Goal: Find specific page/section: Find specific page/section

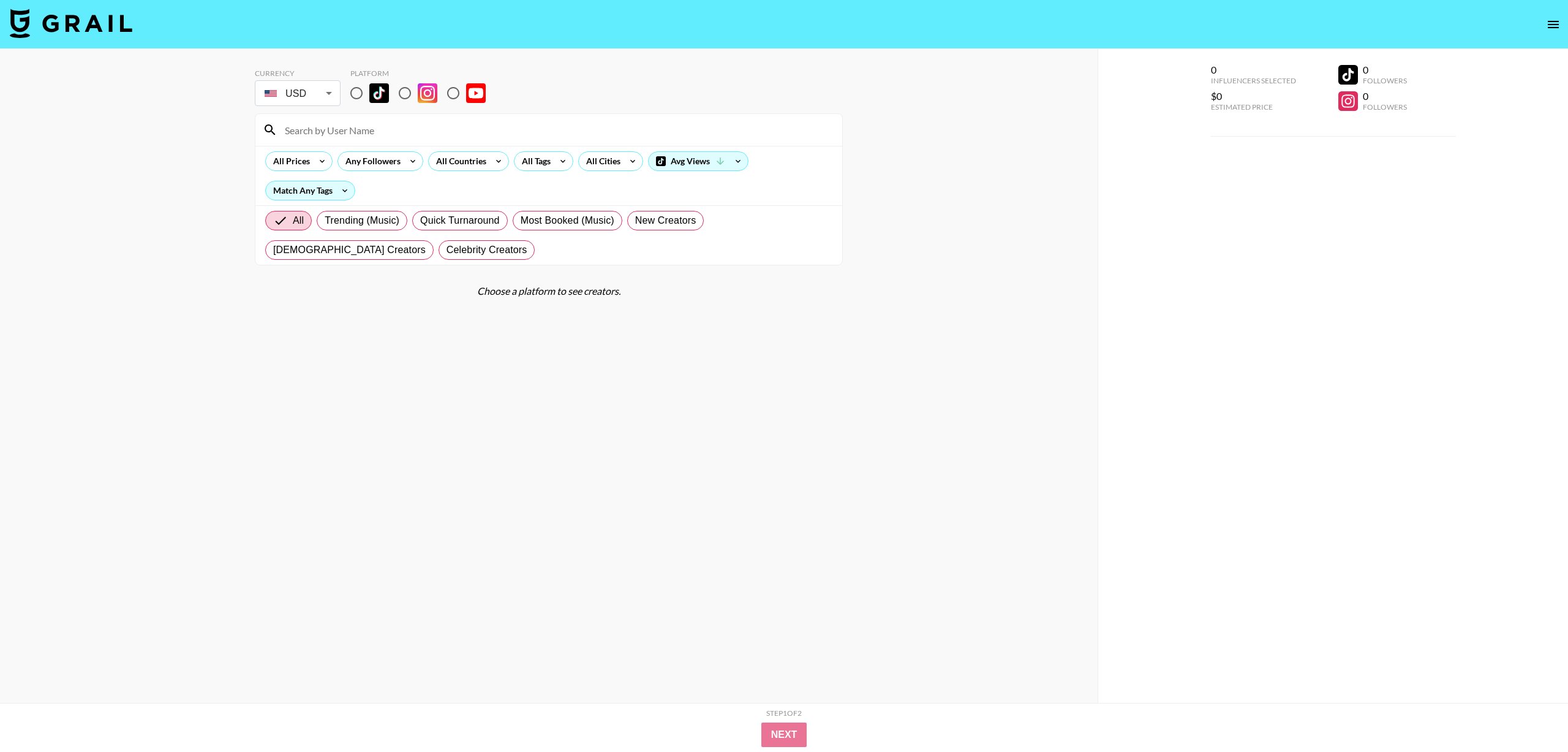
click at [365, 97] on input "radio" at bounding box center [356, 93] width 26 height 26
radio input "true"
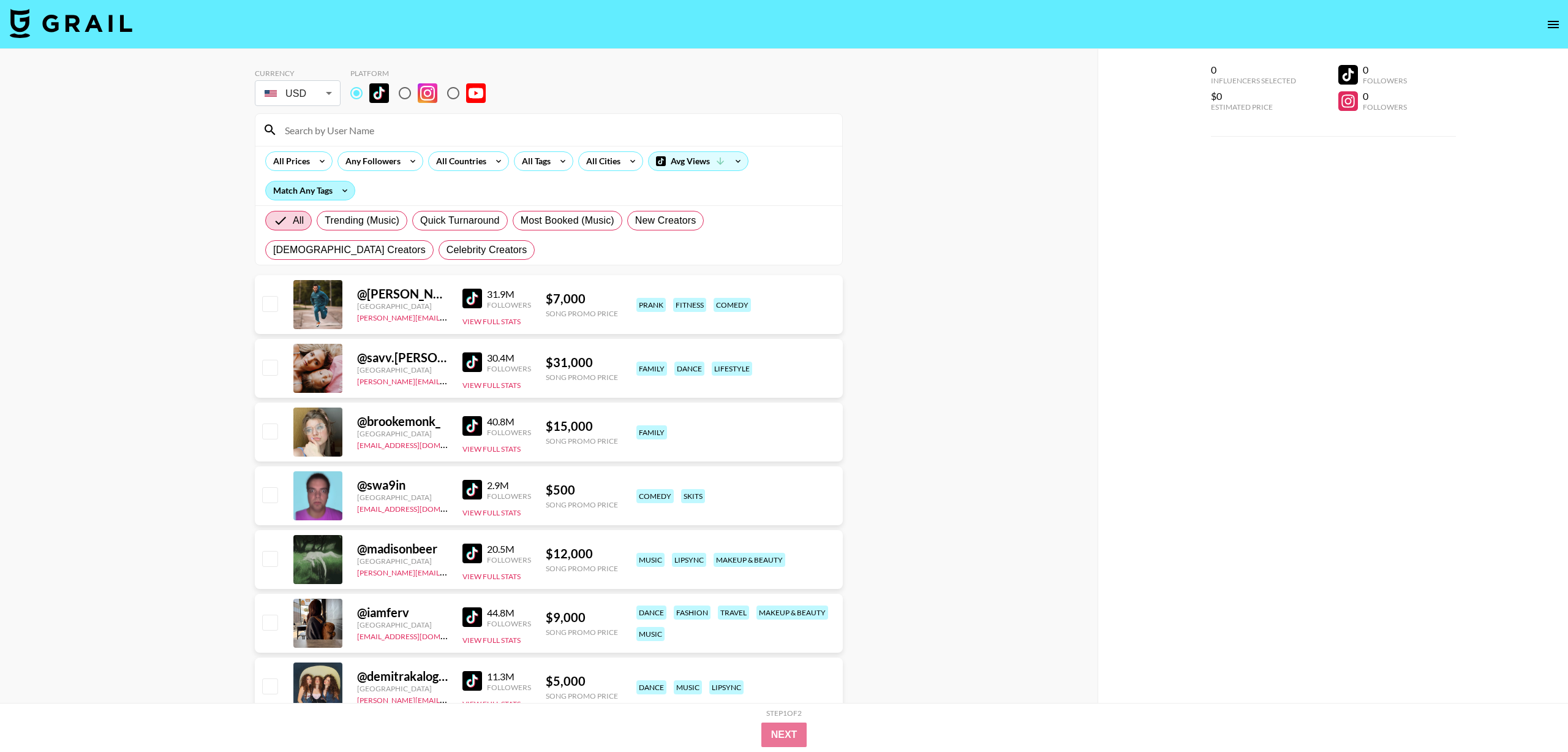
click at [317, 192] on div "Match Any Tags" at bounding box center [310, 190] width 89 height 18
click at [317, 192] on div at bounding box center [784, 376] width 1568 height 752
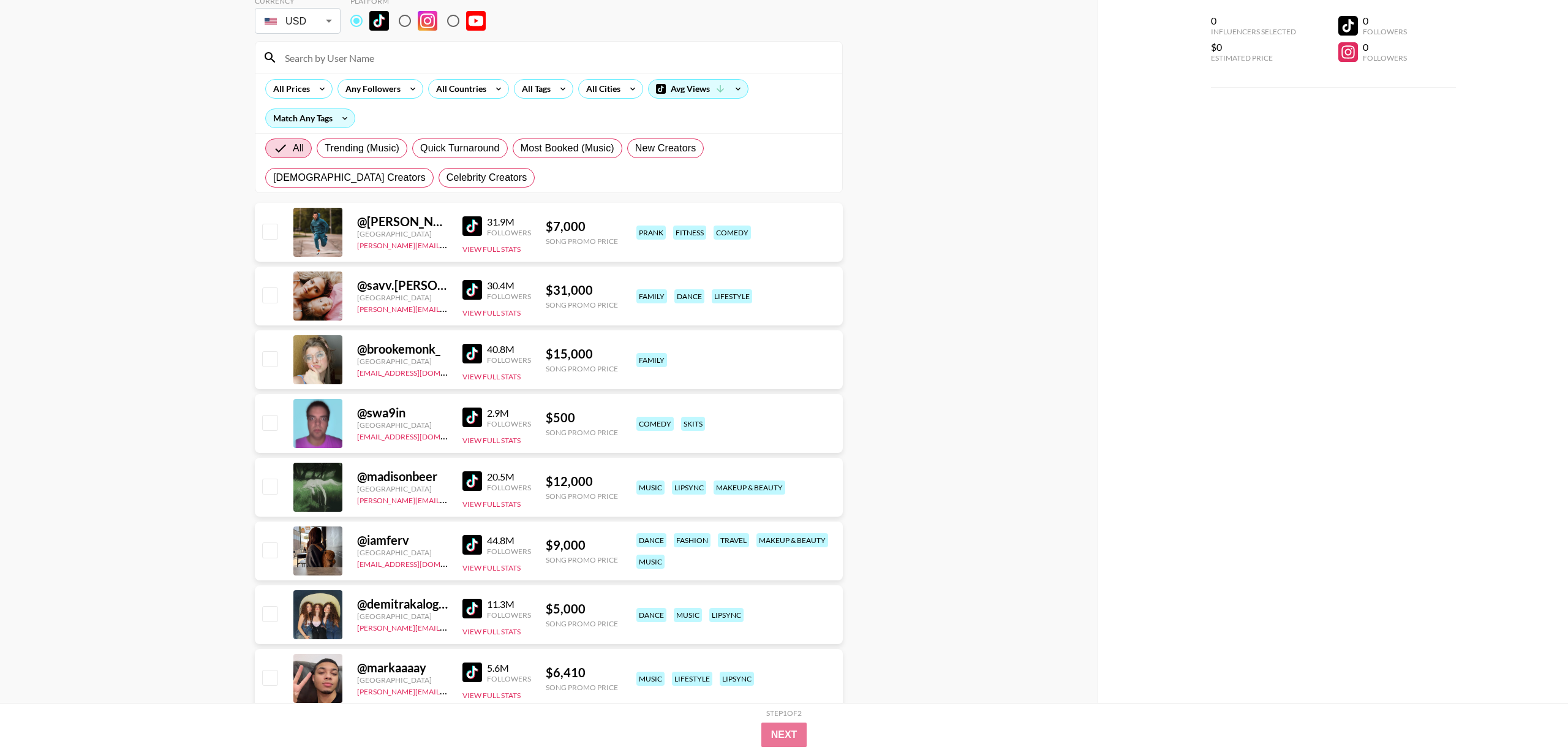
scroll to position [86, 0]
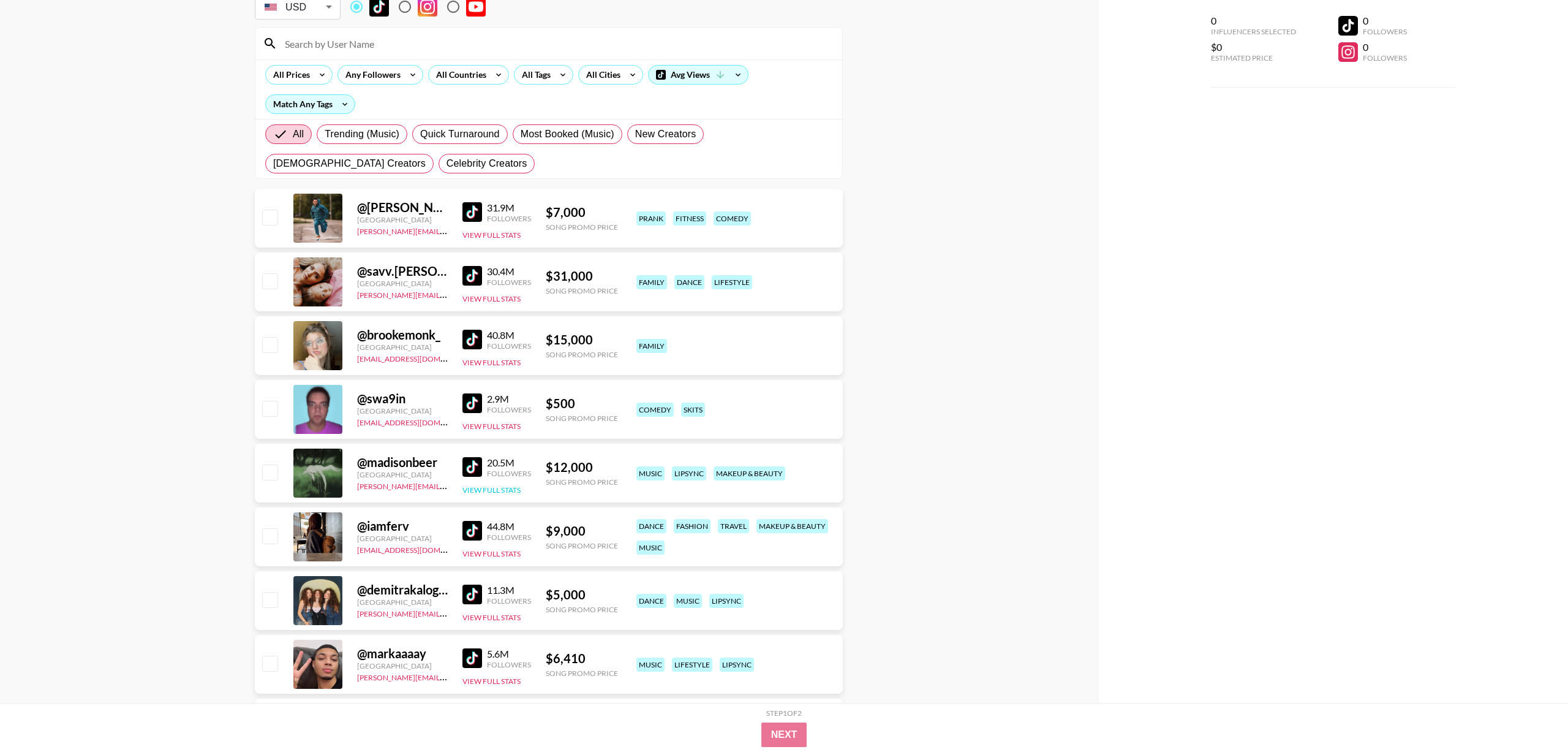
click at [500, 489] on button "View Full Stats" at bounding box center [491, 490] width 58 height 9
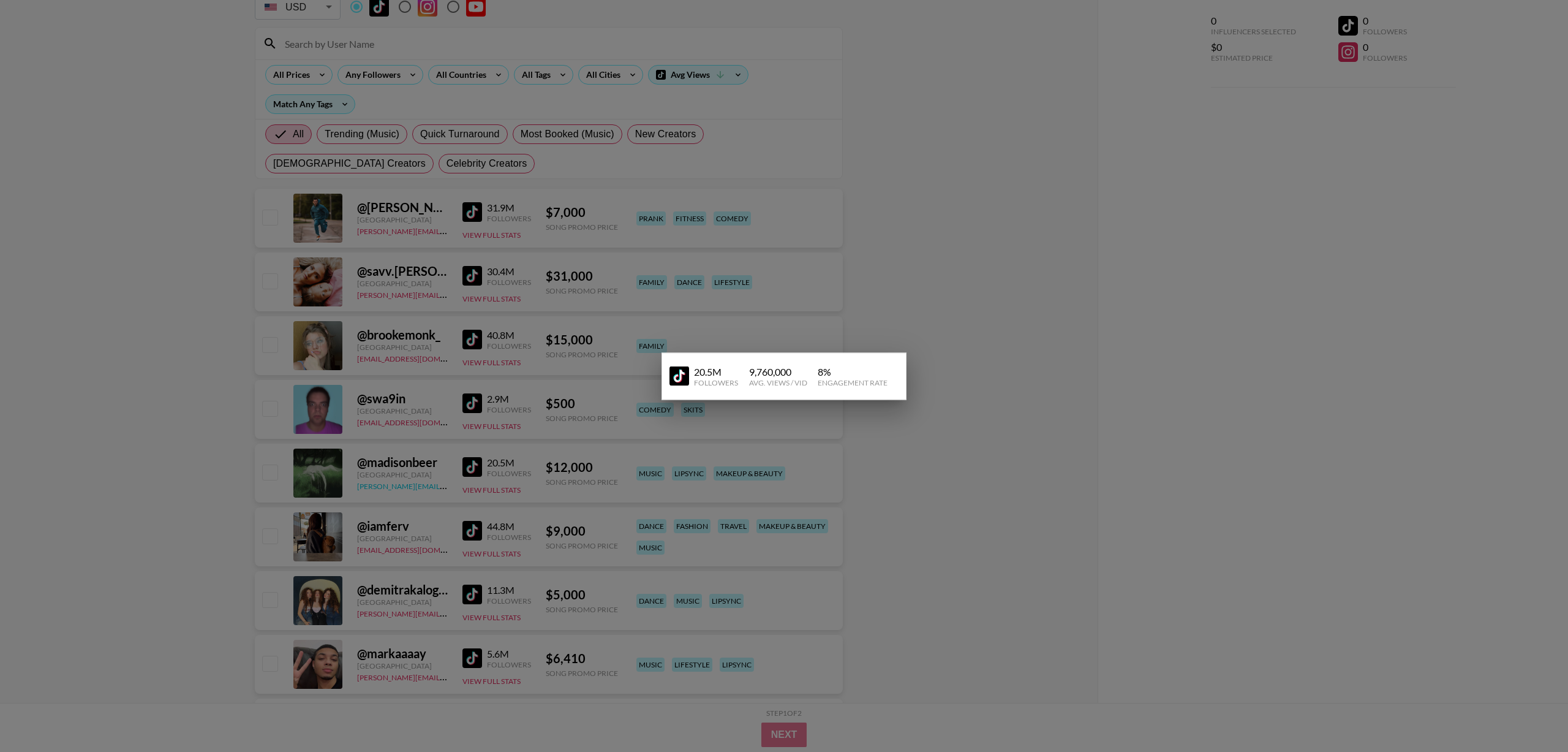
drag, startPoint x: 472, startPoint y: 492, endPoint x: 409, endPoint y: 485, distance: 63.4
click at [472, 491] on div at bounding box center [784, 376] width 1568 height 752
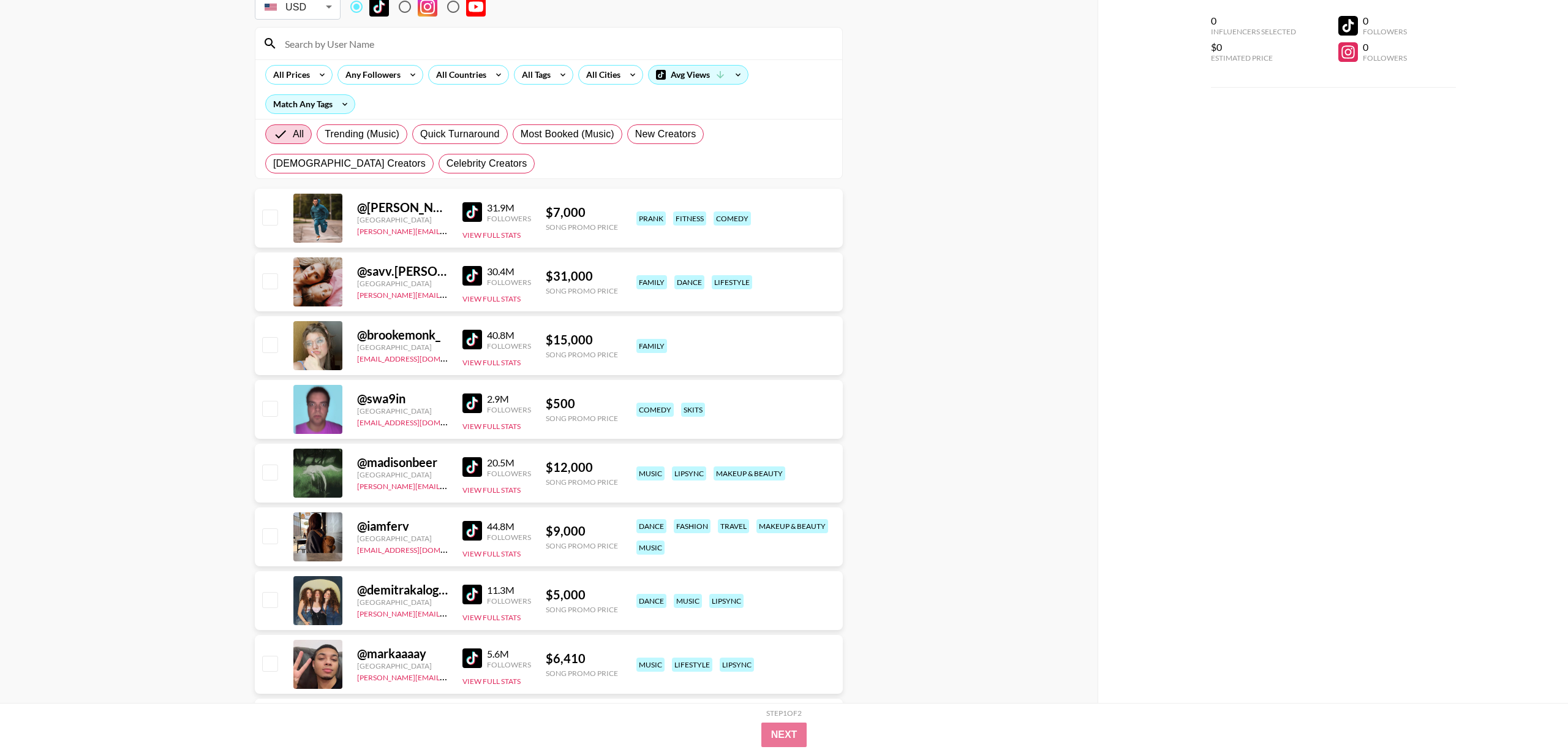
click at [311, 473] on div at bounding box center [318, 473] width 49 height 49
click at [479, 463] on img at bounding box center [472, 466] width 20 height 20
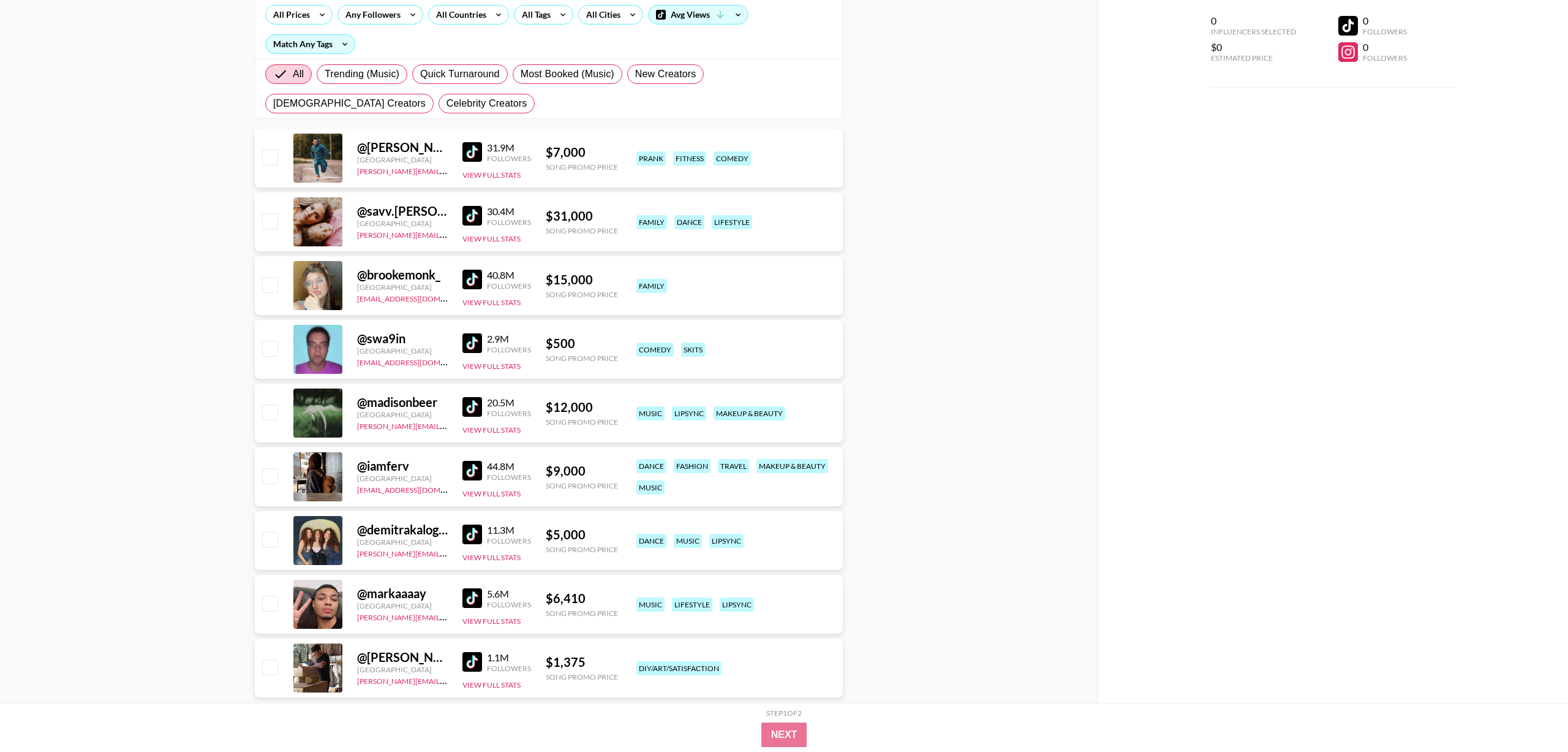
scroll to position [0, 0]
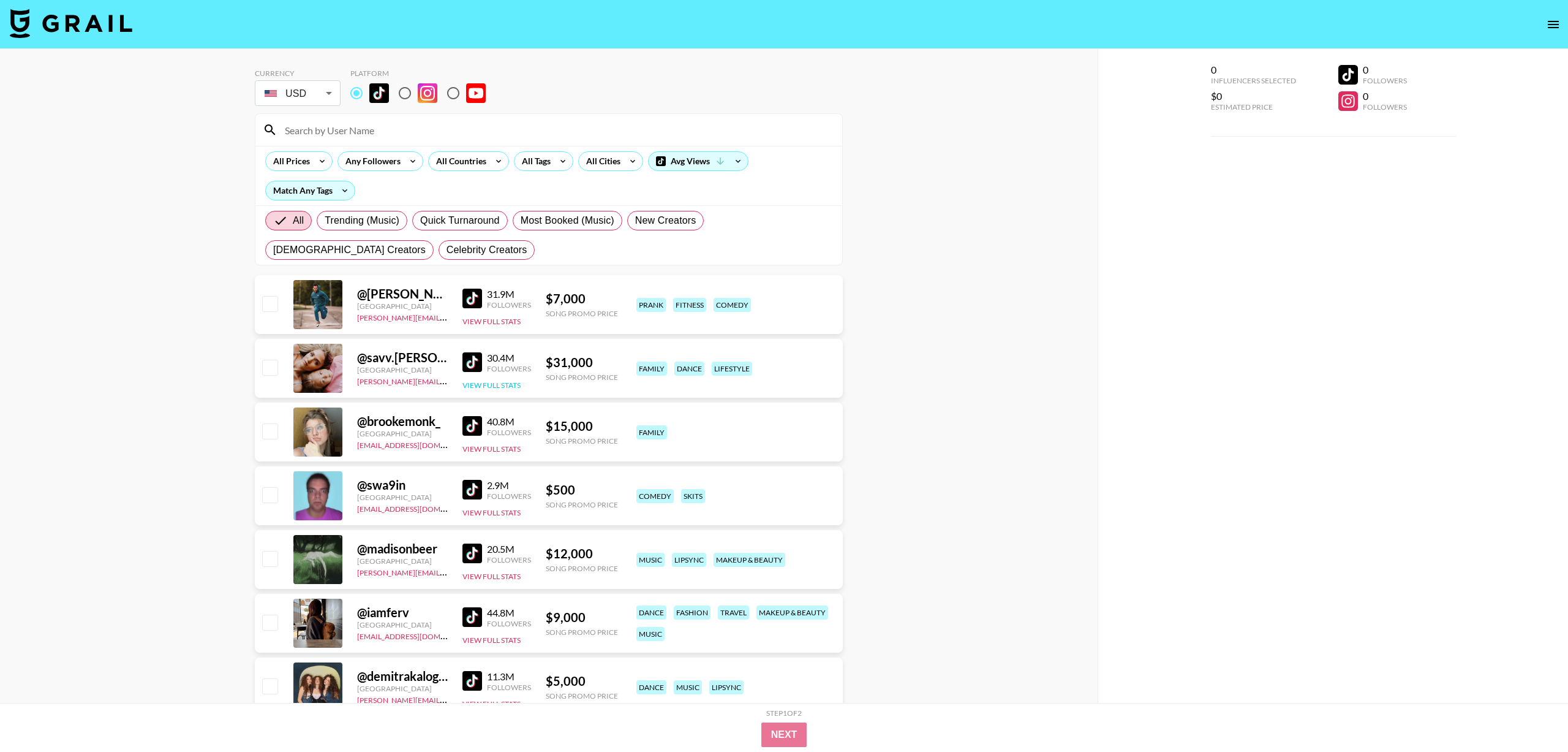
click at [491, 381] on button "View Full Stats" at bounding box center [491, 385] width 58 height 9
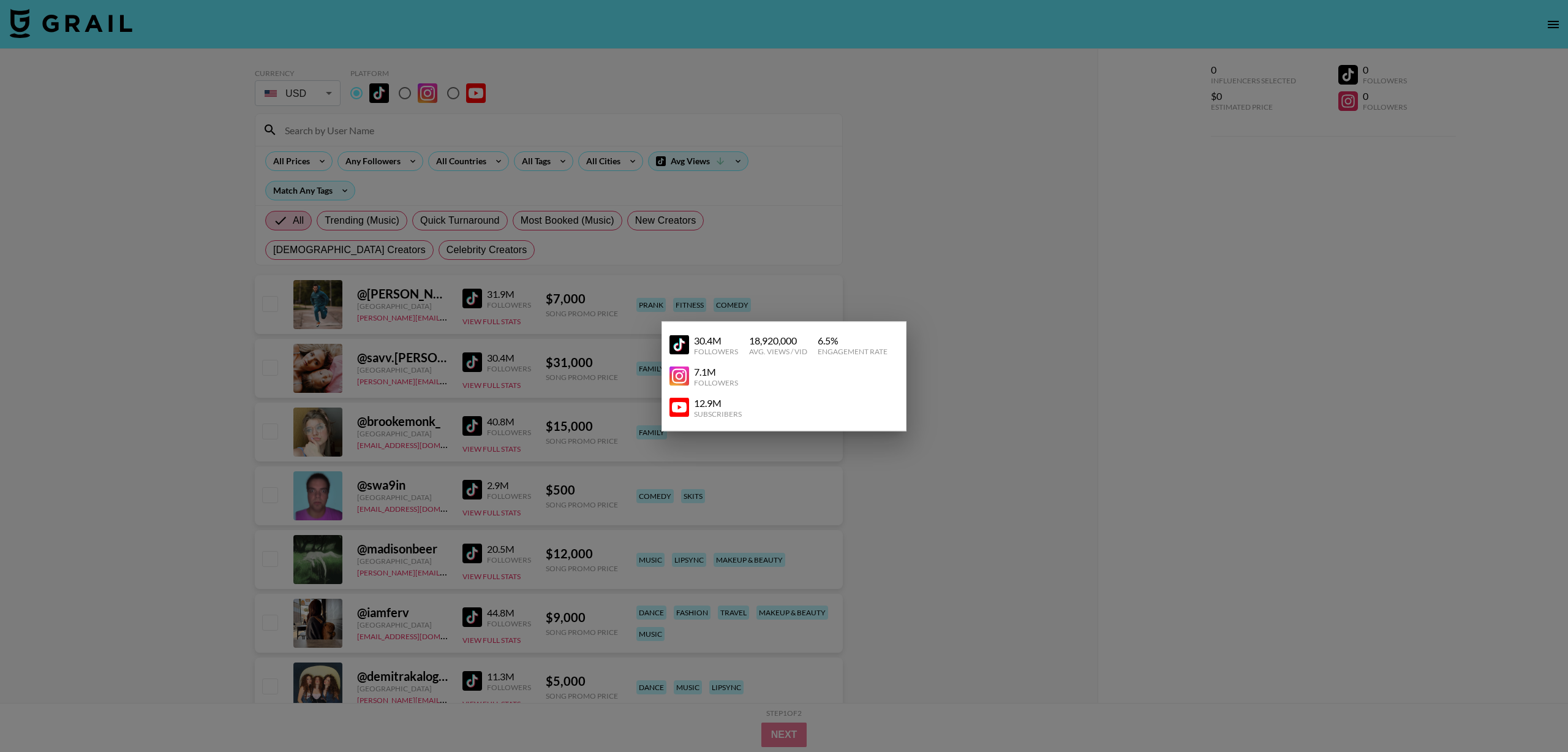
click at [501, 384] on div at bounding box center [784, 376] width 1568 height 752
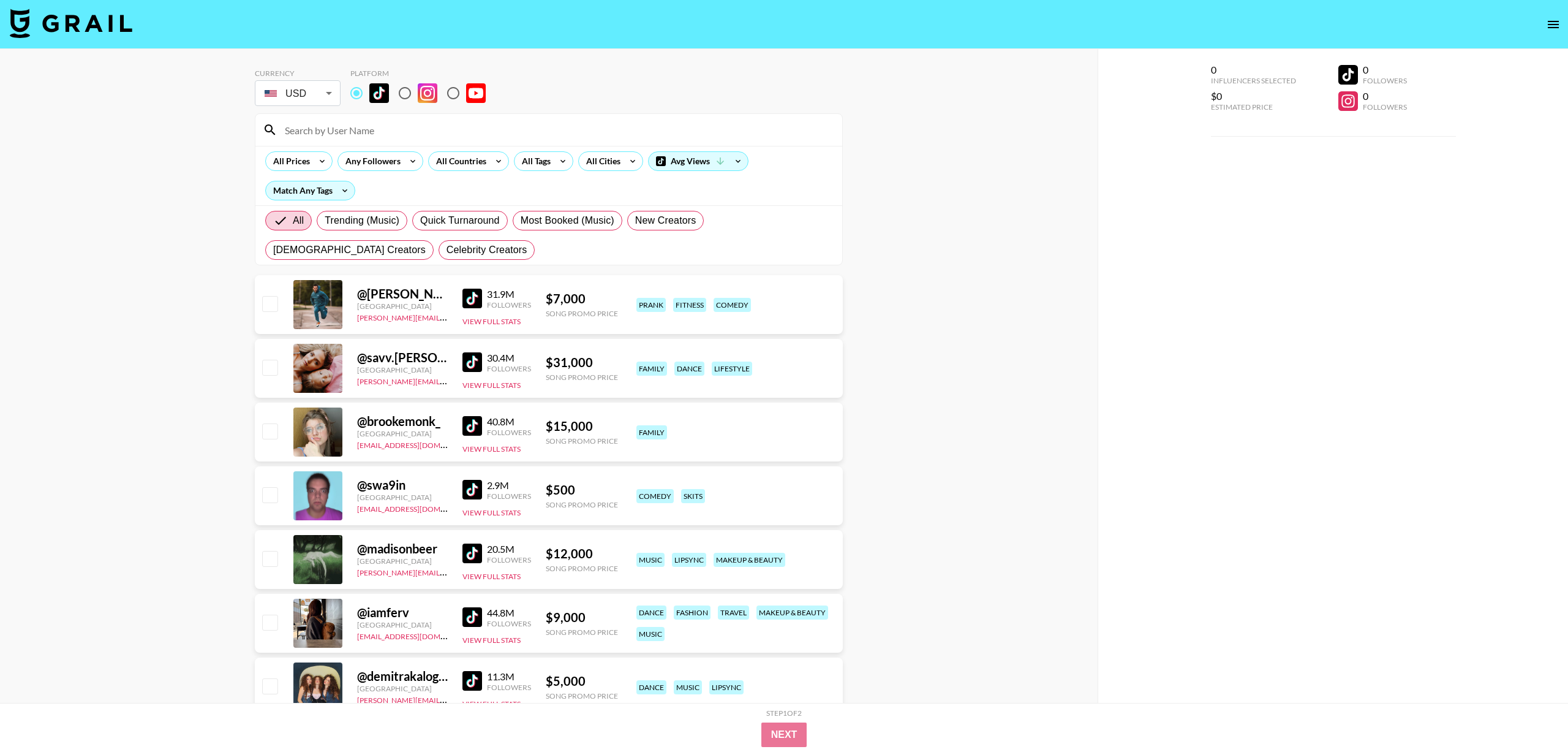
click at [327, 367] on div at bounding box center [318, 368] width 49 height 49
click at [474, 363] on img at bounding box center [472, 362] width 20 height 20
